Goal: Task Accomplishment & Management: Manage account settings

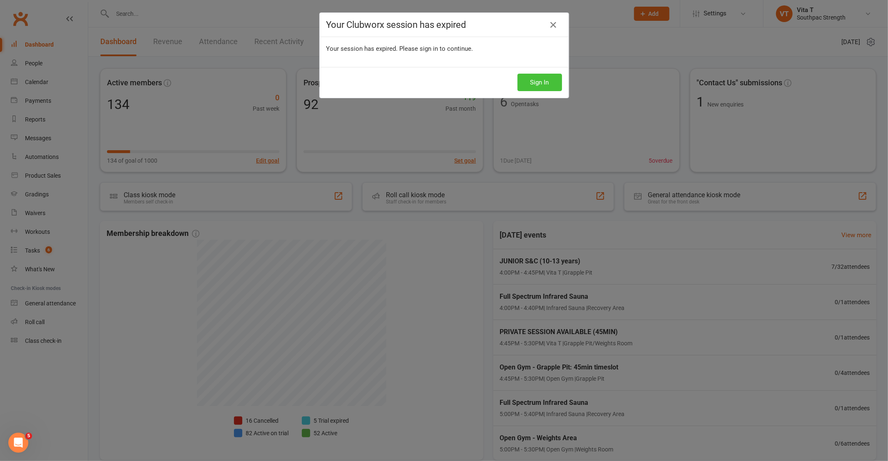
click at [538, 87] on button "Sign In" at bounding box center [539, 82] width 45 height 17
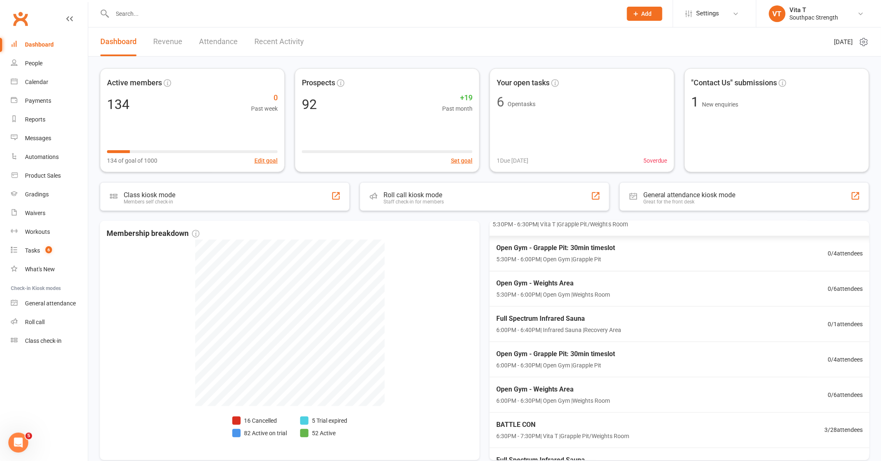
scroll to position [92, 0]
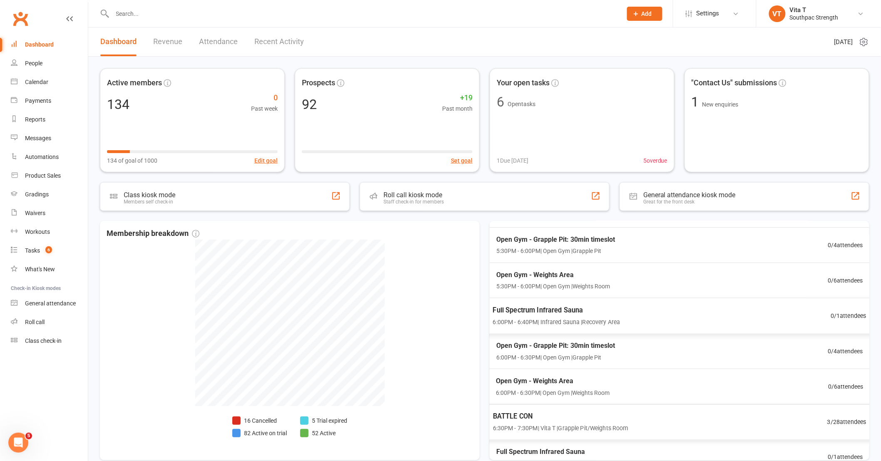
click at [709, 431] on div "BATTLE CON 6:30PM - 7:30PM | Vita T | Grapple Pit/Weights Room 3 / 28 attendees" at bounding box center [679, 422] width 394 height 36
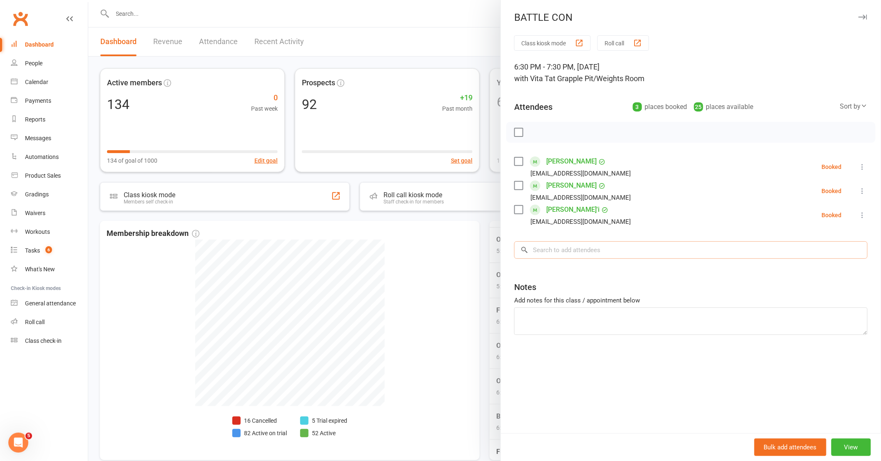
click at [588, 248] on input "search" at bounding box center [690, 249] width 353 height 17
click at [479, 271] on div at bounding box center [484, 230] width 792 height 461
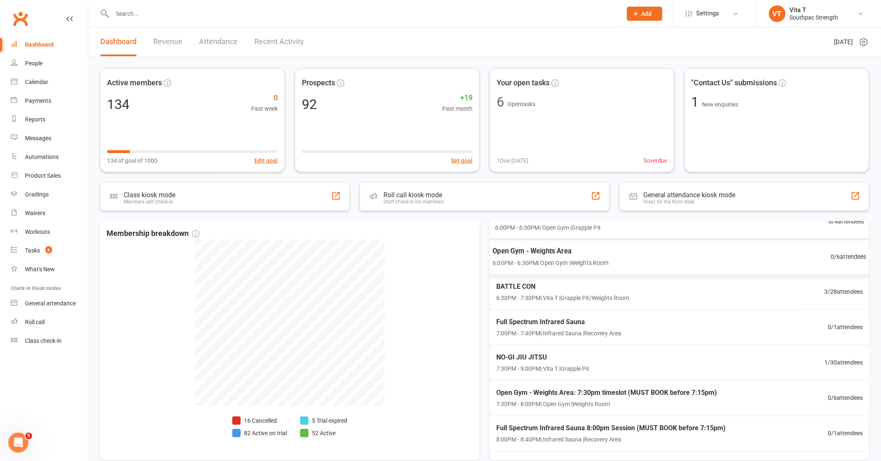
scroll to position [248, 0]
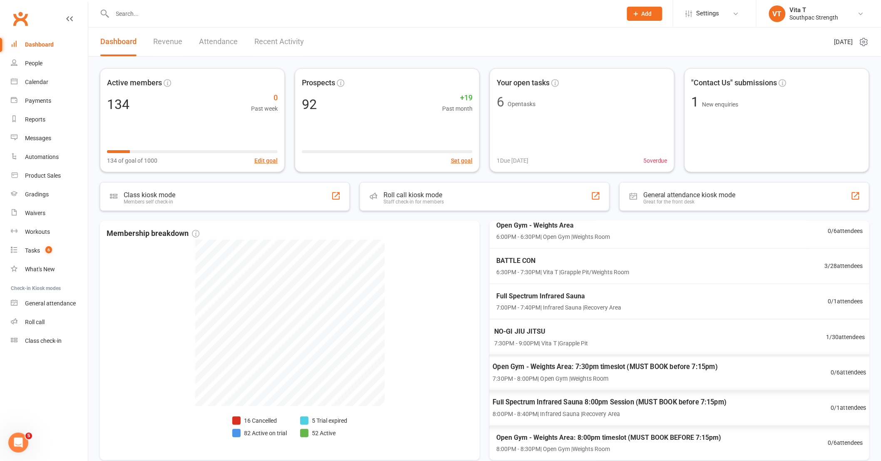
click at [646, 351] on div "NO-GI JIU JITSU 7:30PM - 9:00PM | Vita T | Grapple Pit 1 / 30 attendees" at bounding box center [679, 337] width 390 height 36
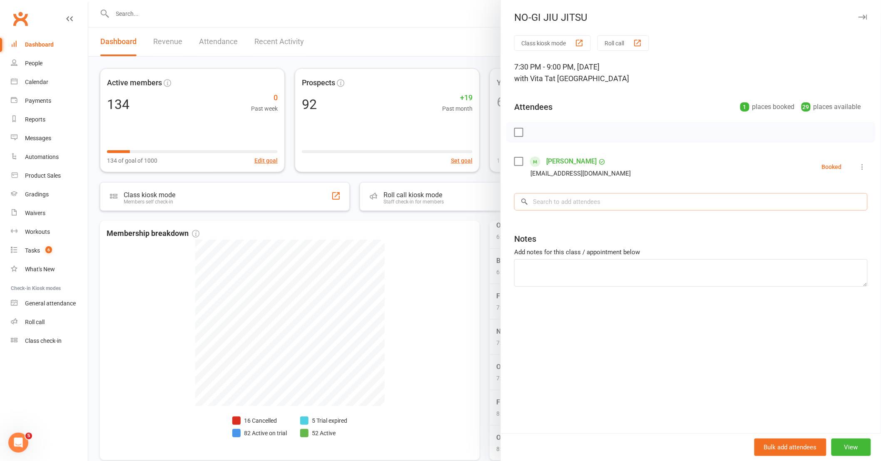
click at [569, 201] on input "search" at bounding box center [690, 201] width 353 height 17
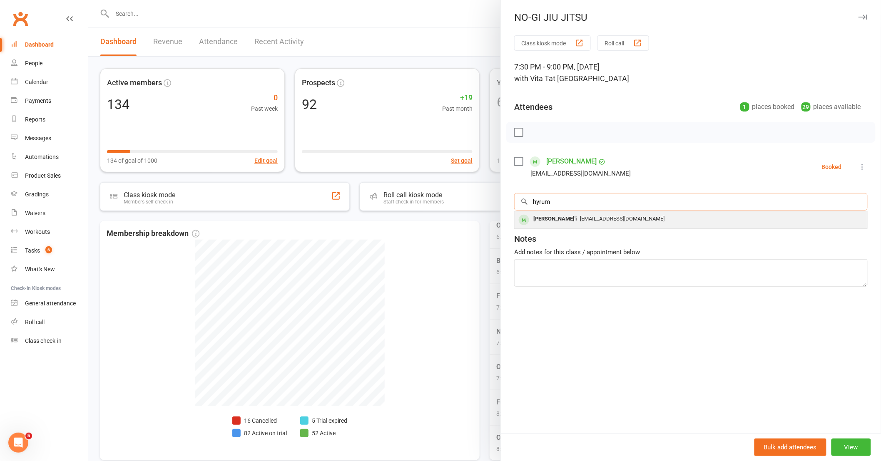
type input "hyrum"
click at [568, 223] on div "nuumau.t07@gmail.com" at bounding box center [691, 219] width 346 height 12
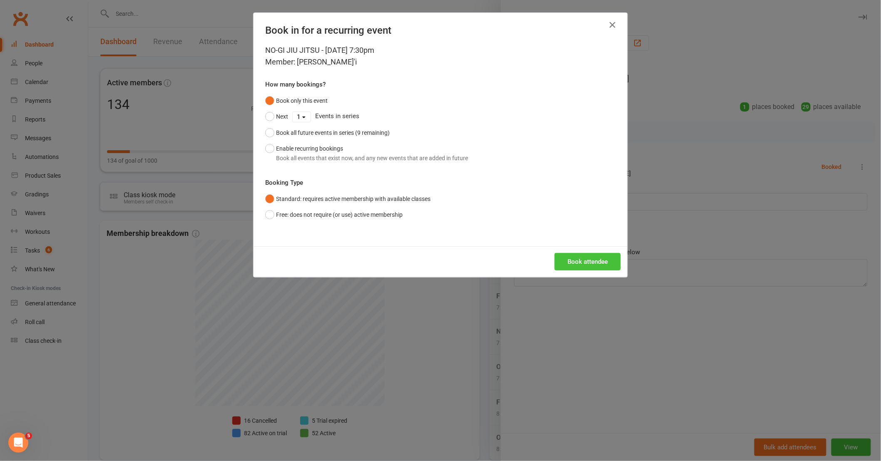
click at [573, 264] on button "Book attendee" at bounding box center [587, 261] width 66 height 17
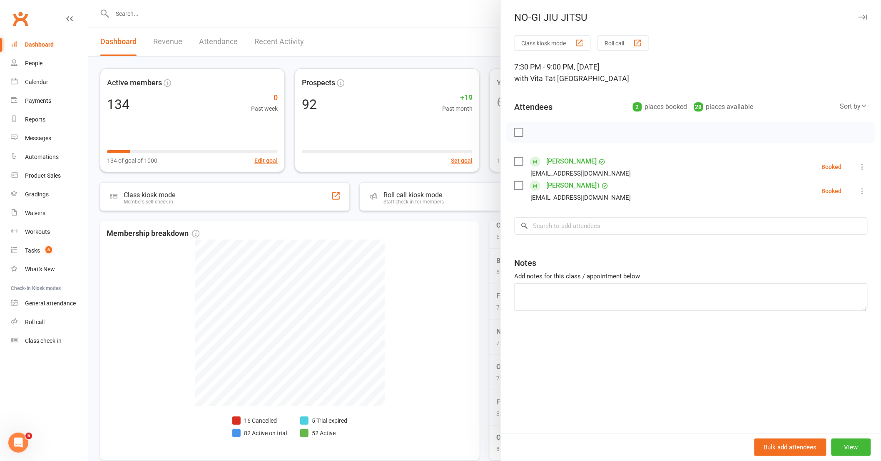
click at [458, 277] on div at bounding box center [484, 230] width 792 height 461
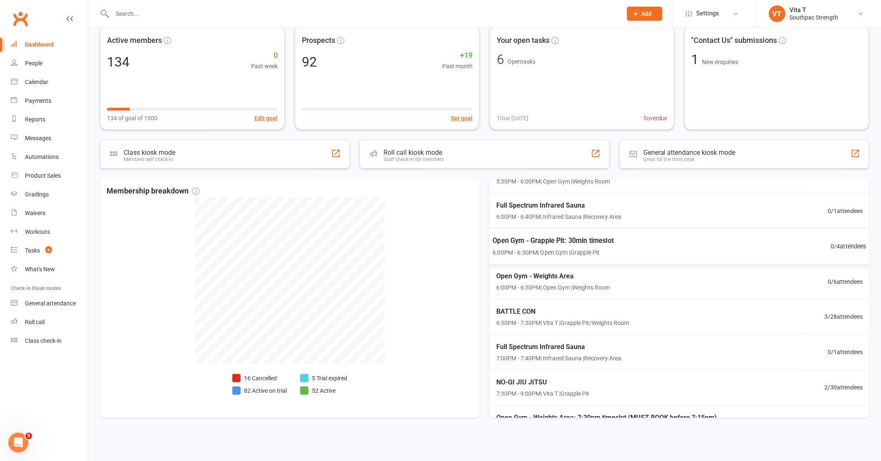
scroll to position [156, 0]
click at [733, 335] on div "Full Spectrum Infrared Sauna 7:00PM - 7:40PM | Infrared Sauna | Recovery Area 0…" at bounding box center [679, 352] width 394 height 36
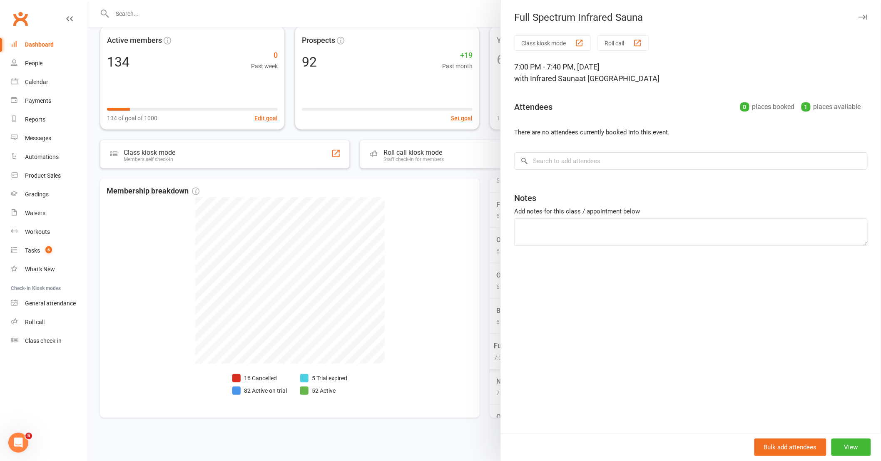
click at [367, 269] on div at bounding box center [484, 230] width 792 height 461
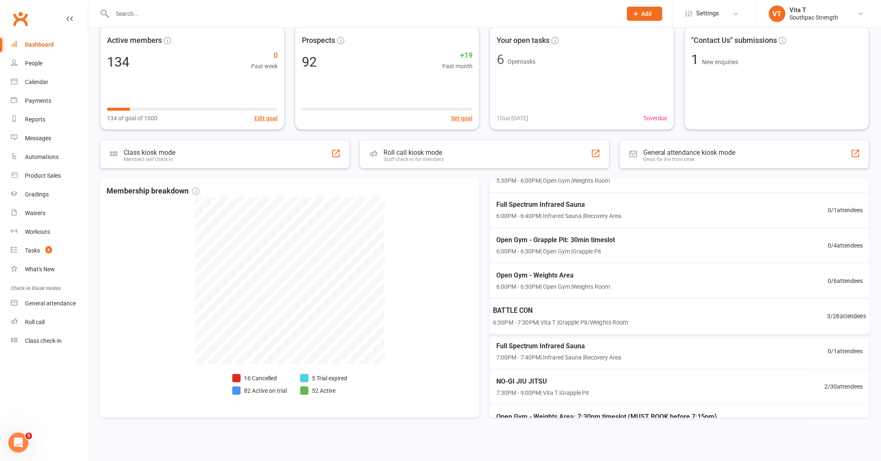
click at [781, 311] on div "BATTLE CON 6:30PM - 7:30PM | Vita T | Grapple Pit/Weights Room 3 / 28 attendees" at bounding box center [679, 316] width 393 height 36
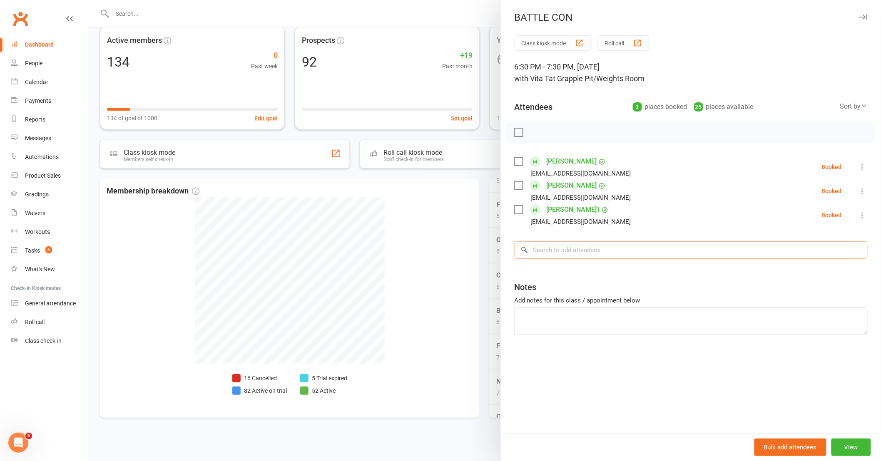
click at [585, 246] on input "search" at bounding box center [690, 249] width 353 height 17
click at [583, 257] on input "lima" at bounding box center [690, 249] width 353 height 17
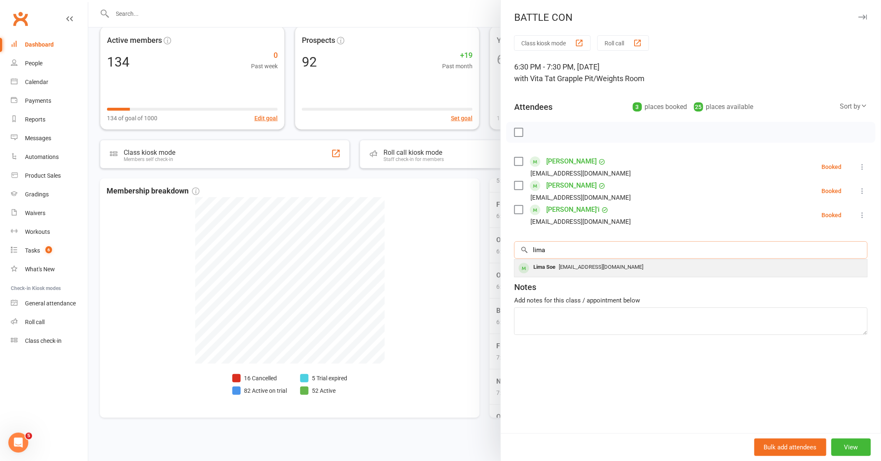
type input "lima"
click at [597, 274] on div "Lima Soe limaa_soe@hotmail.com" at bounding box center [690, 268] width 352 height 17
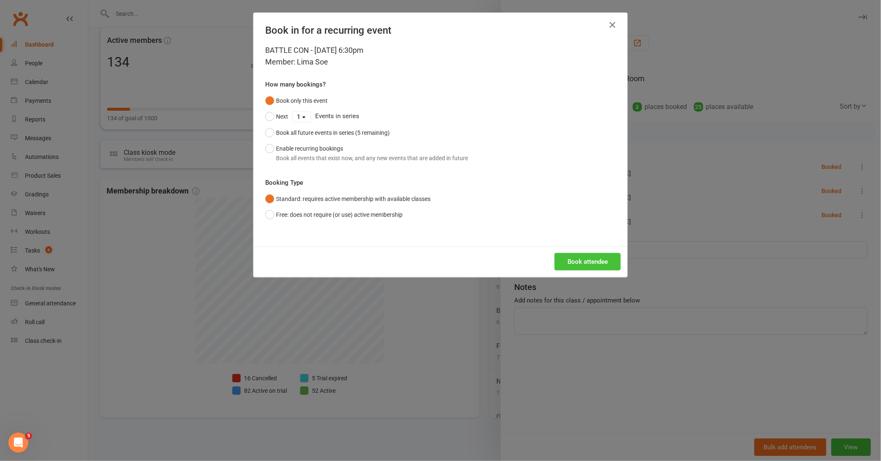
click at [597, 257] on button "Book attendee" at bounding box center [587, 261] width 66 height 17
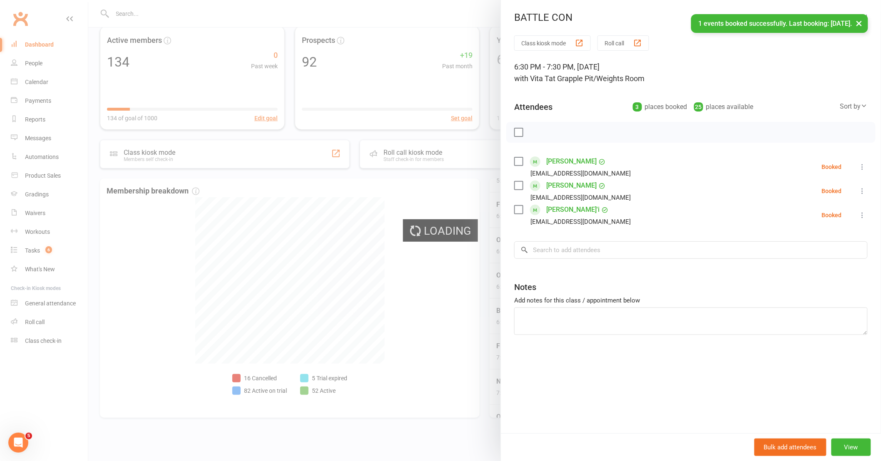
click at [446, 305] on div at bounding box center [484, 230] width 792 height 461
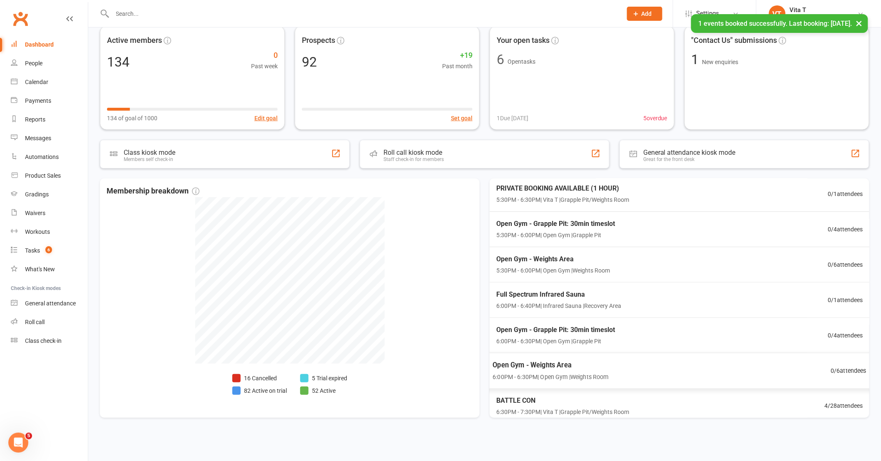
scroll to position [63, 0]
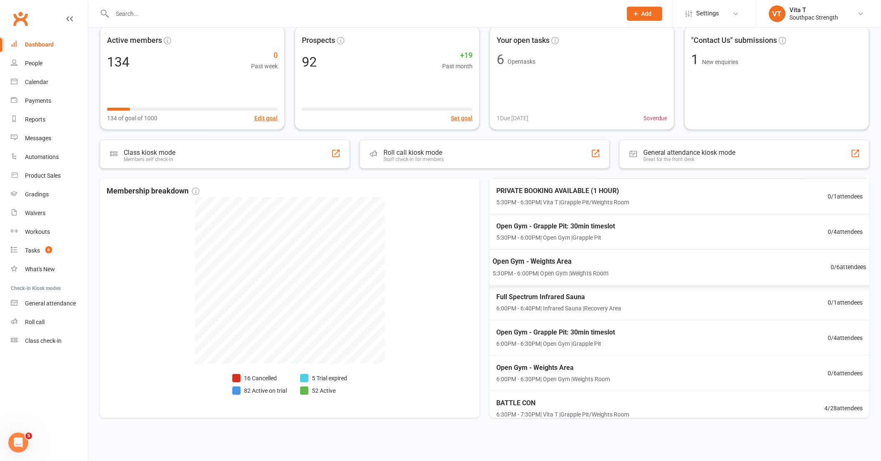
click at [685, 277] on div "Open Gym - Weights Area 5:30PM - 6:00PM | Open Gym | Weights Room 0 / 6 attende…" at bounding box center [679, 267] width 394 height 36
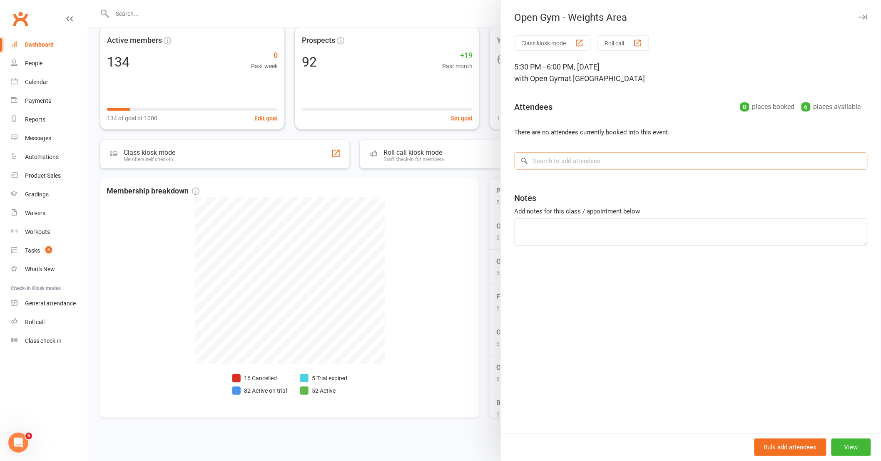
click at [598, 166] on input "search" at bounding box center [690, 160] width 353 height 17
type input "lima"
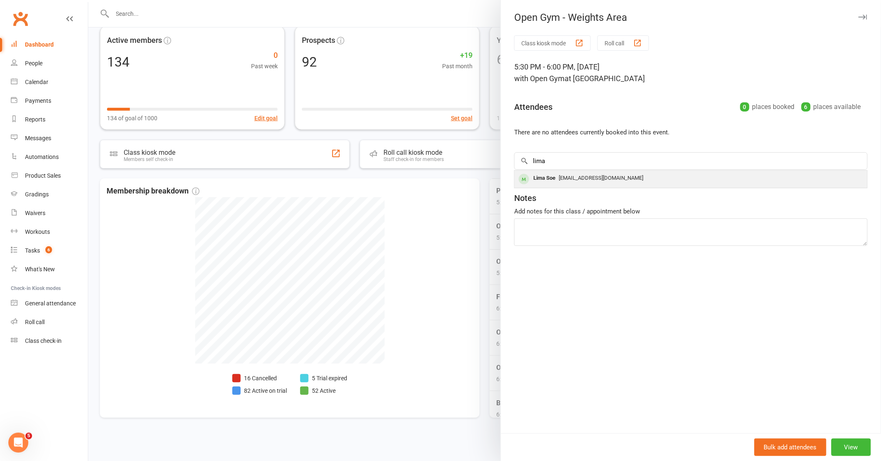
click at [589, 177] on span "limaa_soe@hotmail.com" at bounding box center [600, 178] width 84 height 6
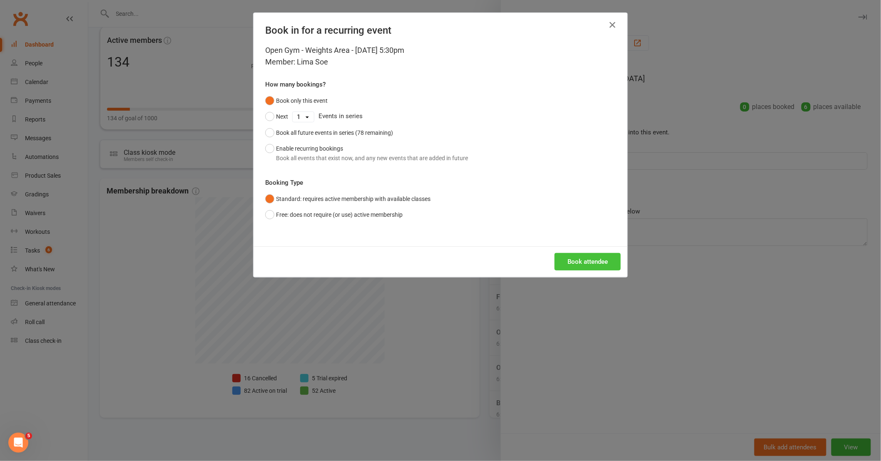
click at [576, 261] on button "Book attendee" at bounding box center [587, 261] width 66 height 17
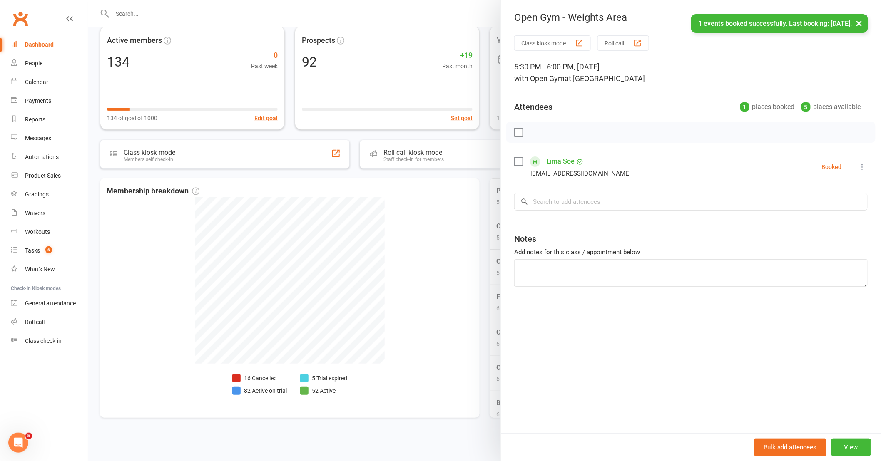
click at [461, 310] on div at bounding box center [484, 230] width 792 height 461
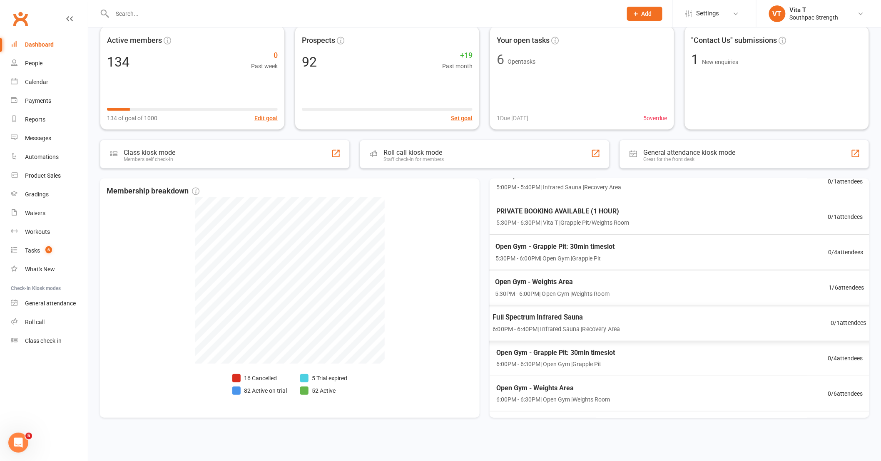
scroll to position [139, 0]
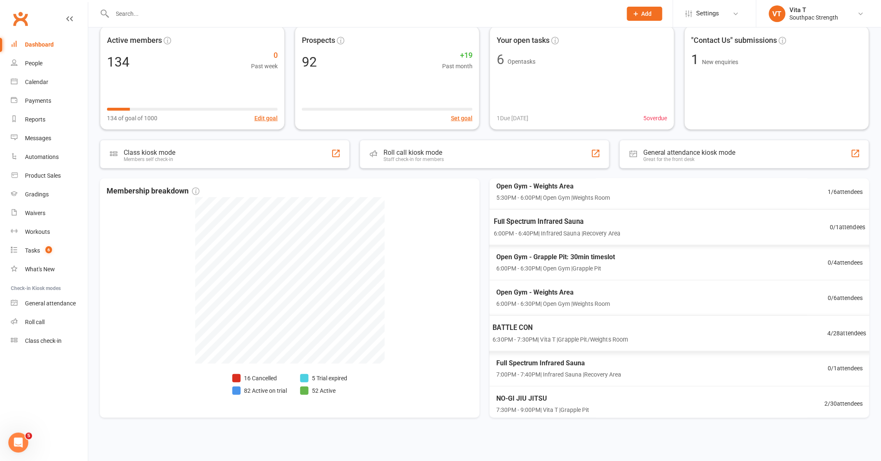
click at [706, 332] on div "BATTLE CON 6:30PM - 7:30PM | Vita T | Grapple Pit/Weights Room 4 / 28 attendees" at bounding box center [679, 333] width 394 height 36
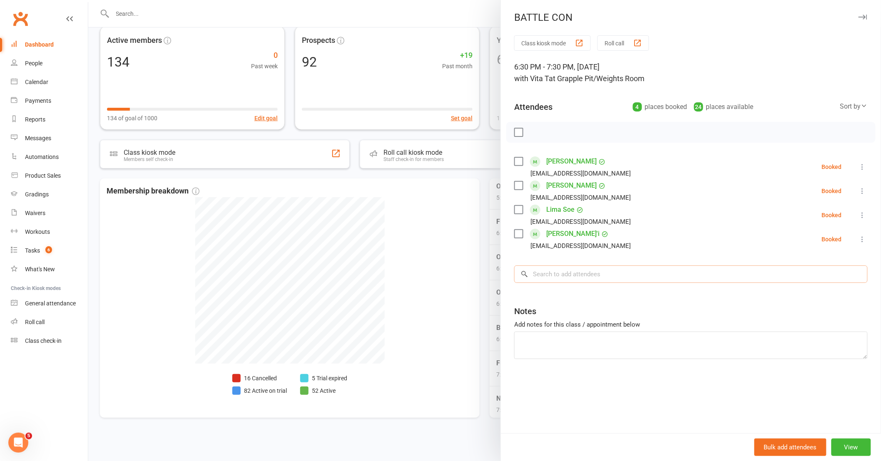
click at [562, 275] on input "search" at bounding box center [690, 273] width 353 height 17
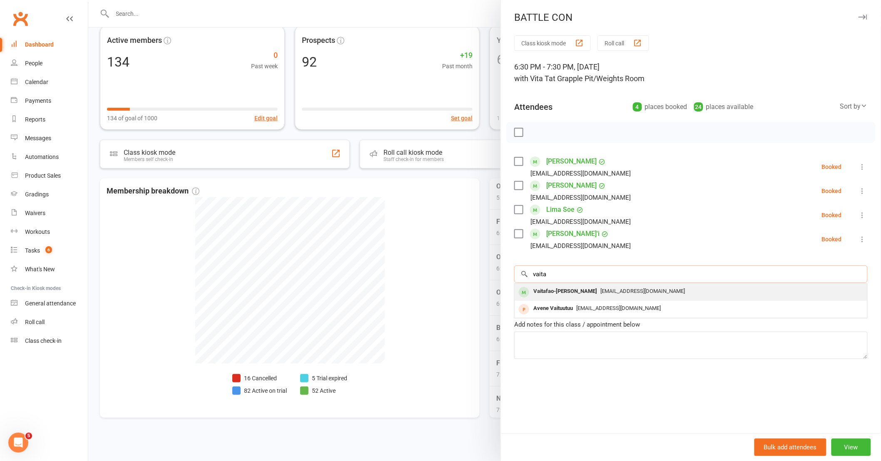
type input "vaita"
click at [563, 290] on div "Vaitafao-Gisele Masun-Feleti" at bounding box center [565, 291] width 70 height 12
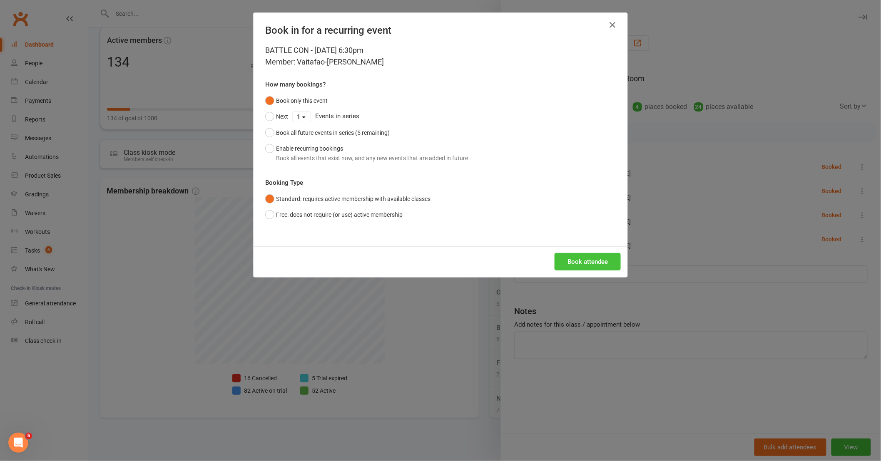
click at [578, 261] on button "Book attendee" at bounding box center [587, 261] width 66 height 17
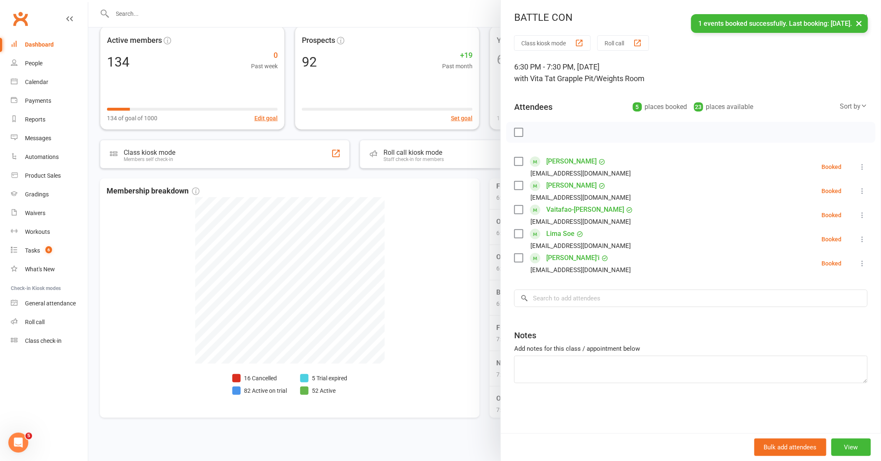
click at [456, 325] on div at bounding box center [484, 230] width 792 height 461
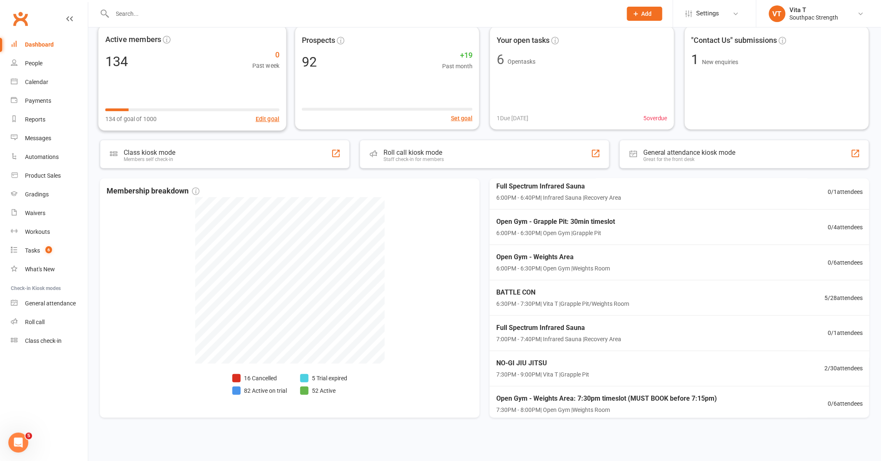
click at [135, 17] on input "text" at bounding box center [363, 14] width 506 height 12
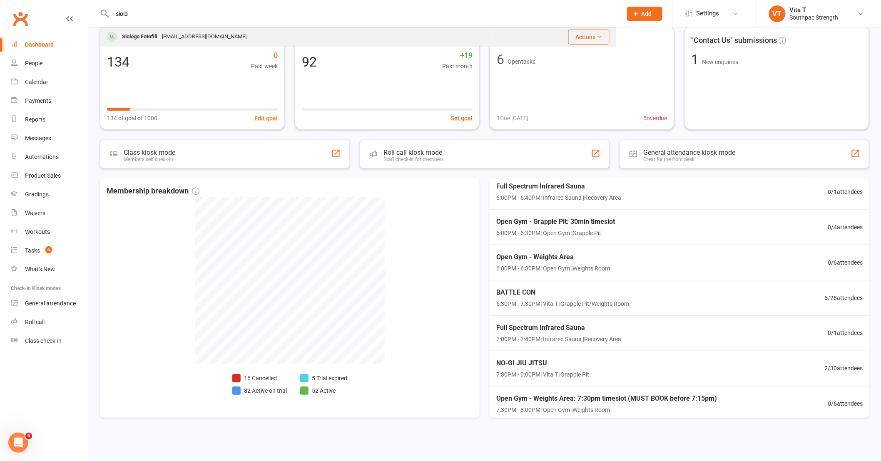
type input "siolo"
click at [123, 36] on div "Siologo Fotofili" at bounding box center [139, 37] width 40 height 12
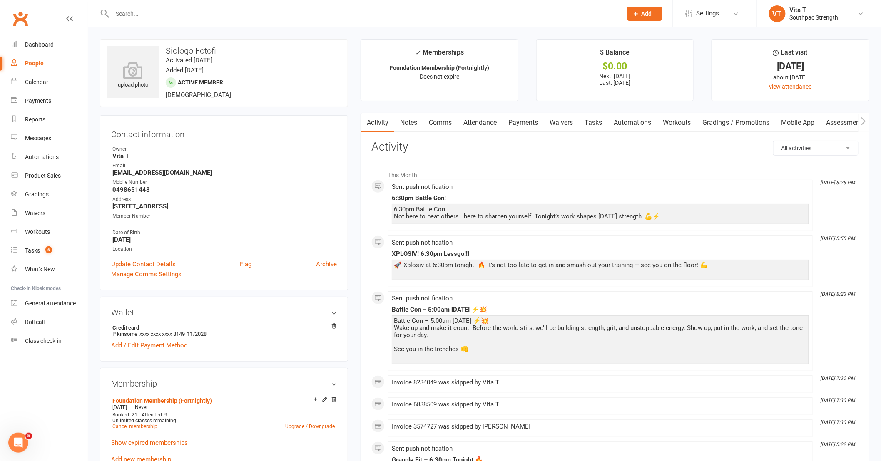
click at [526, 126] on link "Payments" at bounding box center [522, 122] width 41 height 19
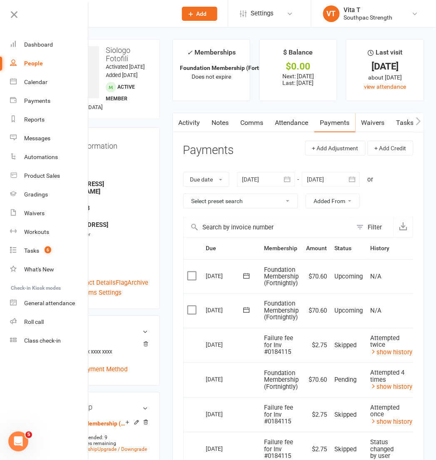
click at [114, 22] on div at bounding box center [105, 13] width 131 height 27
click at [114, 18] on input "text" at bounding box center [110, 14] width 122 height 12
click at [103, 17] on input "text" at bounding box center [110, 14] width 122 height 12
click at [15, 13] on icon at bounding box center [14, 15] width 12 height 12
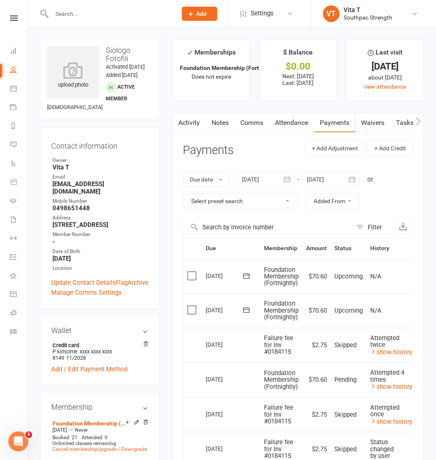
click at [55, 13] on input "text" at bounding box center [110, 14] width 122 height 12
click at [69, 12] on input "text" at bounding box center [110, 14] width 122 height 12
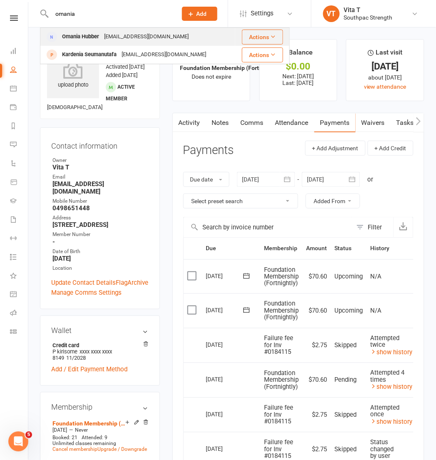
type input "omania"
click at [85, 42] on div "Omania Hubber" at bounding box center [81, 37] width 42 height 12
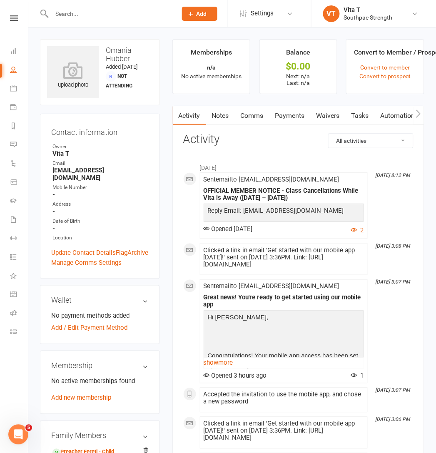
click at [111, 10] on input "text" at bounding box center [110, 14] width 122 height 12
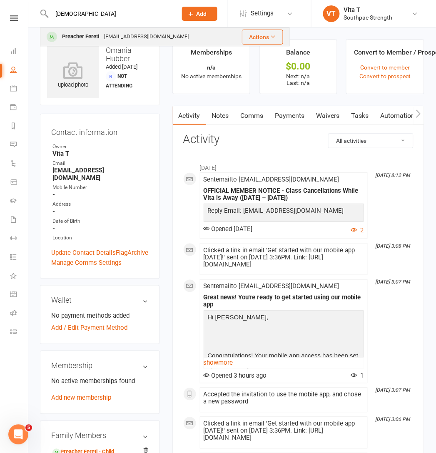
type input "preacher"
click at [100, 34] on div "Preacher Fereti" at bounding box center [81, 37] width 42 height 12
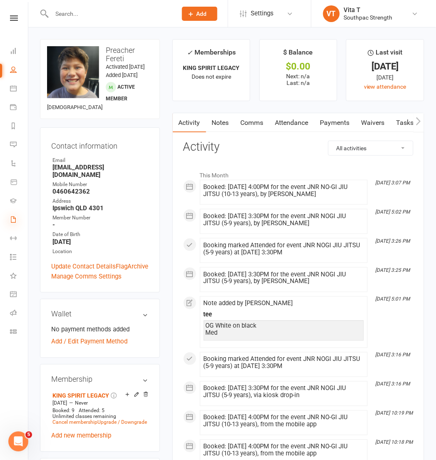
click at [12, 220] on icon at bounding box center [13, 219] width 7 height 7
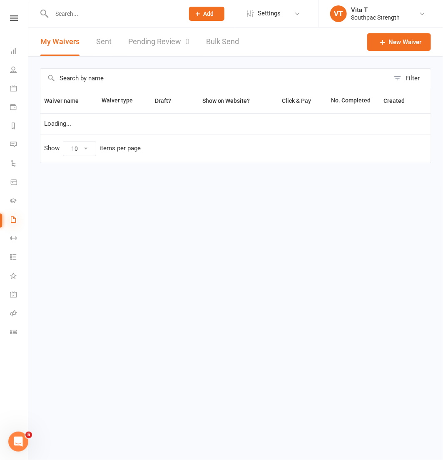
select select "100"
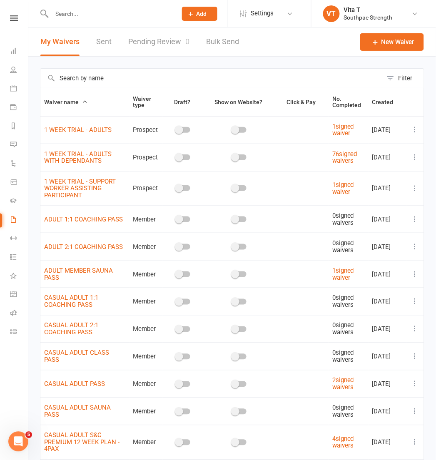
click at [18, 18] on link at bounding box center [14, 17] width 30 height 5
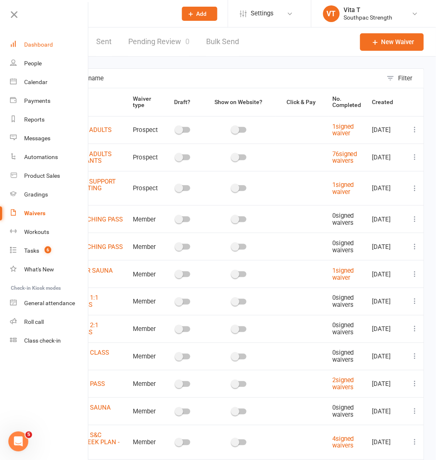
click at [30, 45] on div "Dashboard" at bounding box center [38, 44] width 29 height 7
